Goal: Task Accomplishment & Management: Manage account settings

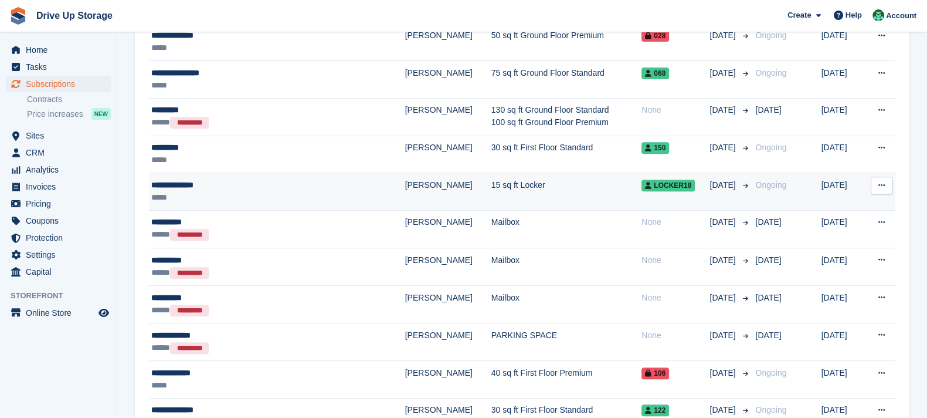
scroll to position [440, 0]
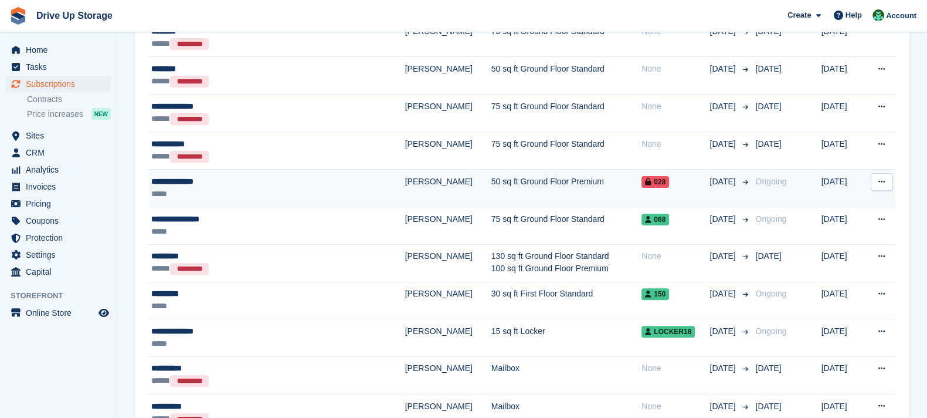
drag, startPoint x: 887, startPoint y: 184, endPoint x: 871, endPoint y: 197, distance: 20.5
click at [887, 184] on button at bounding box center [882, 182] width 22 height 18
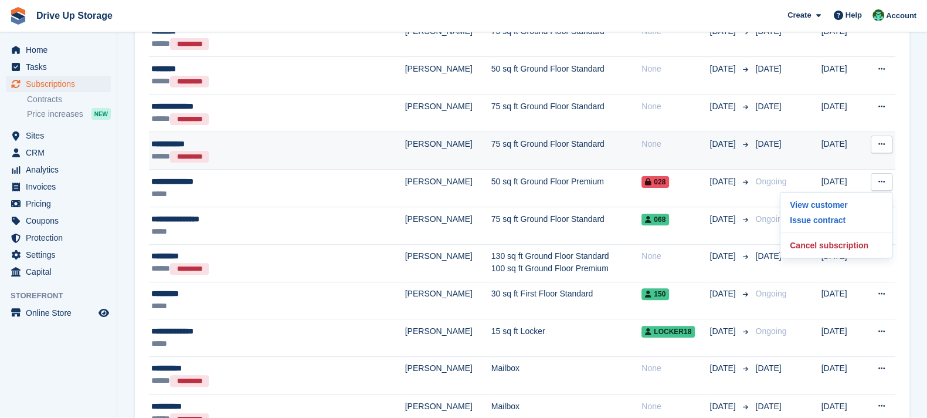
scroll to position [586, 0]
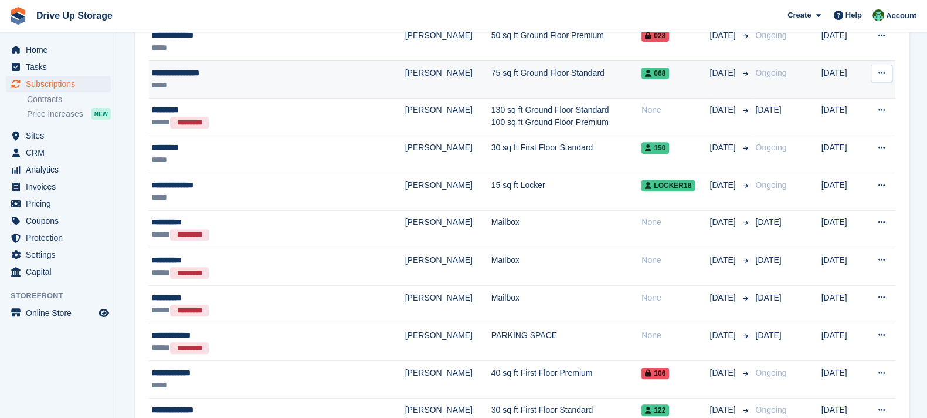
click at [886, 72] on button at bounding box center [882, 74] width 22 height 18
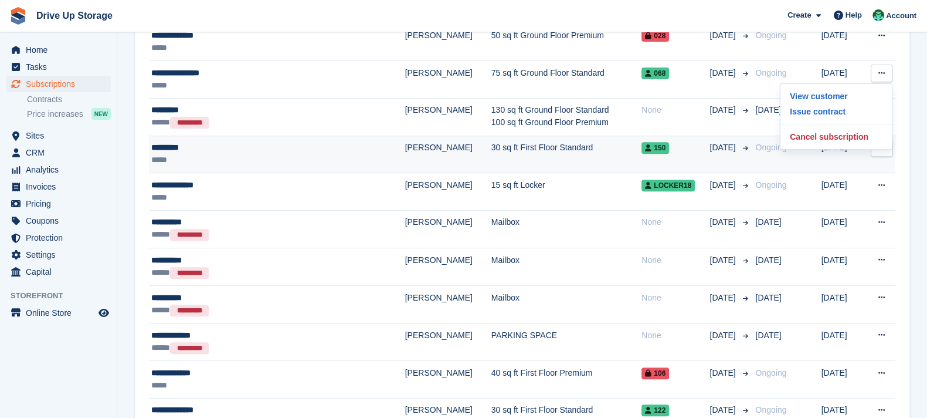
click at [879, 148] on icon at bounding box center [882, 148] width 6 height 8
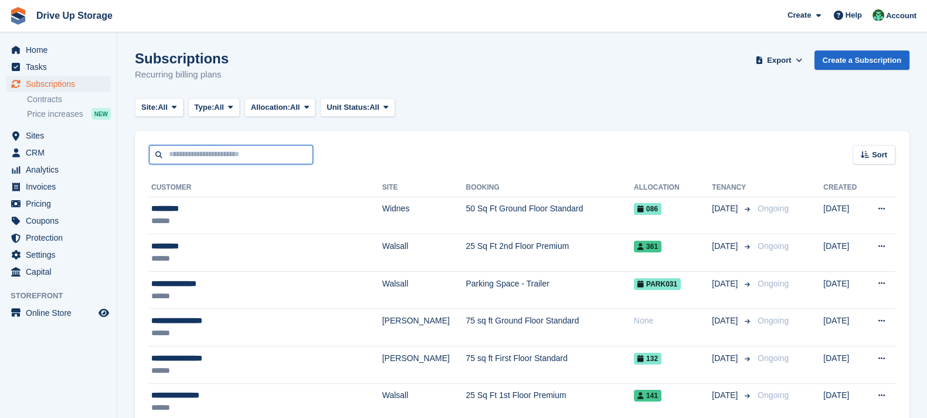
click at [218, 156] on input "text" at bounding box center [231, 154] width 164 height 19
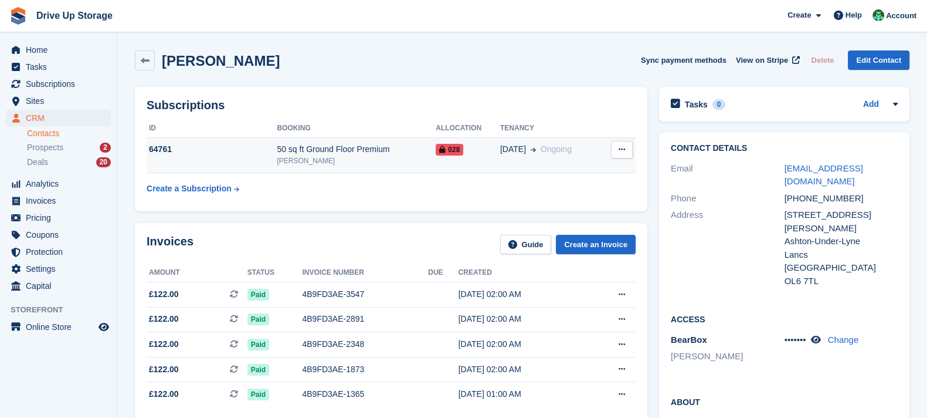
click at [402, 156] on div "[PERSON_NAME]" at bounding box center [356, 160] width 159 height 11
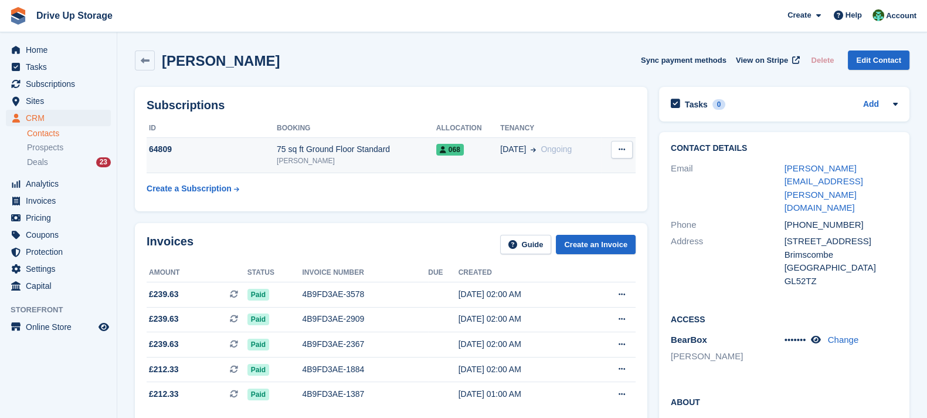
click at [367, 162] on div "[PERSON_NAME]" at bounding box center [357, 160] width 160 height 11
